Goal: Task Accomplishment & Management: Use online tool/utility

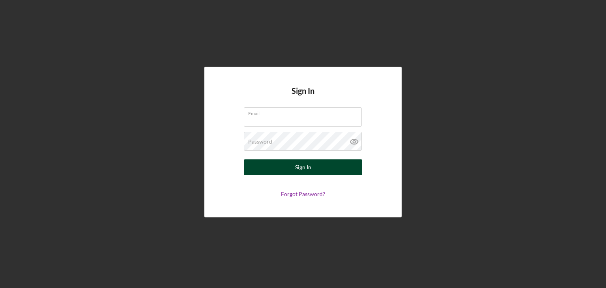
type input "[EMAIL_ADDRESS][DOMAIN_NAME]"
click at [284, 171] on button "Sign In" at bounding box center [303, 167] width 118 height 16
click at [255, 164] on button "Sign In" at bounding box center [303, 167] width 118 height 16
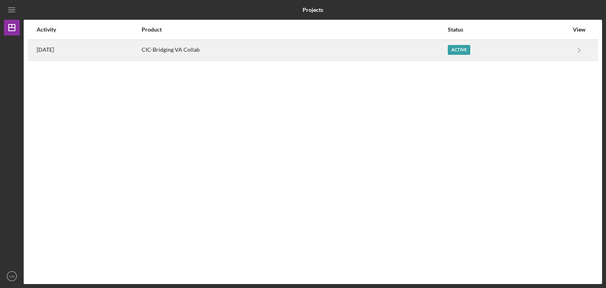
click at [99, 51] on div "[DATE]" at bounding box center [89, 50] width 104 height 20
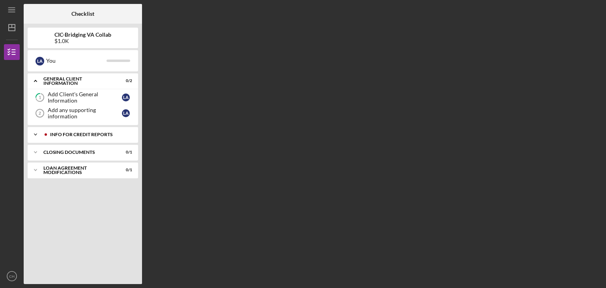
click at [71, 136] on div "Info for Credit Reports" at bounding box center [89, 134] width 78 height 5
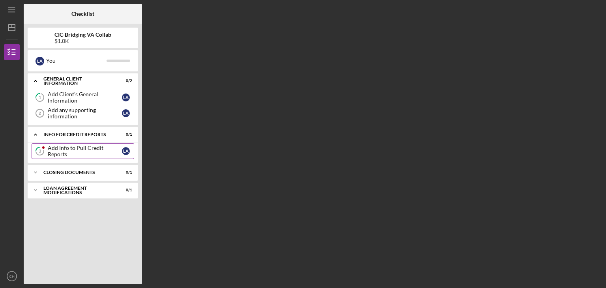
click at [71, 156] on link "3 Add Info to Pull Credit Reports L A" at bounding box center [83, 151] width 103 height 16
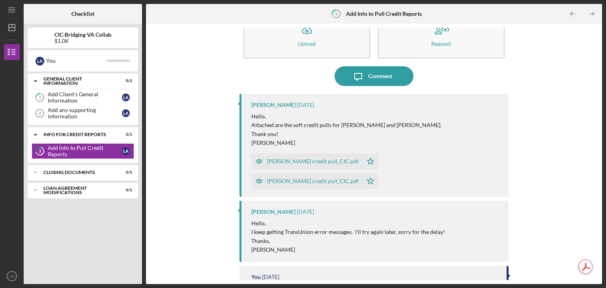
scroll to position [27, 0]
click at [330, 161] on div "[PERSON_NAME] credit pull_CIC.pdf" at bounding box center [313, 161] width 92 height 6
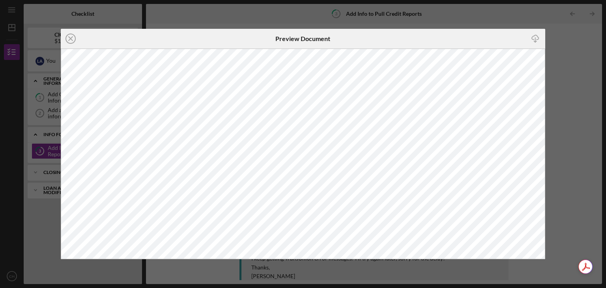
click at [538, 38] on icon "Icon/Download" at bounding box center [536, 39] width 18 height 18
click at [571, 90] on div "Icon/Close Preview Document Icon/Download" at bounding box center [303, 144] width 606 height 288
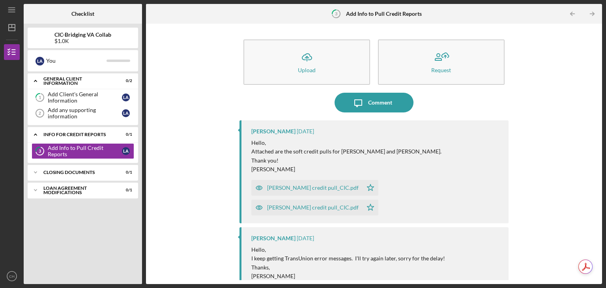
click at [355, 210] on div "[PERSON_NAME] credit pull_CIC.pdf" at bounding box center [313, 207] width 92 height 6
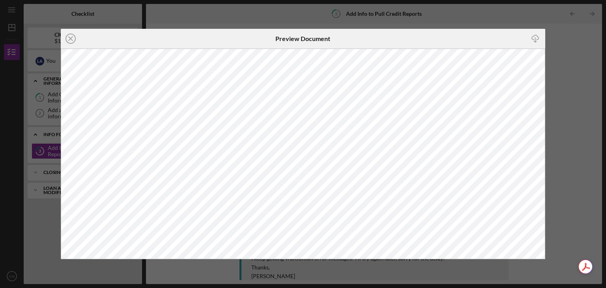
click at [537, 40] on icon "Icon/Download" at bounding box center [536, 39] width 18 height 18
